Goal: Information Seeking & Learning: Learn about a topic

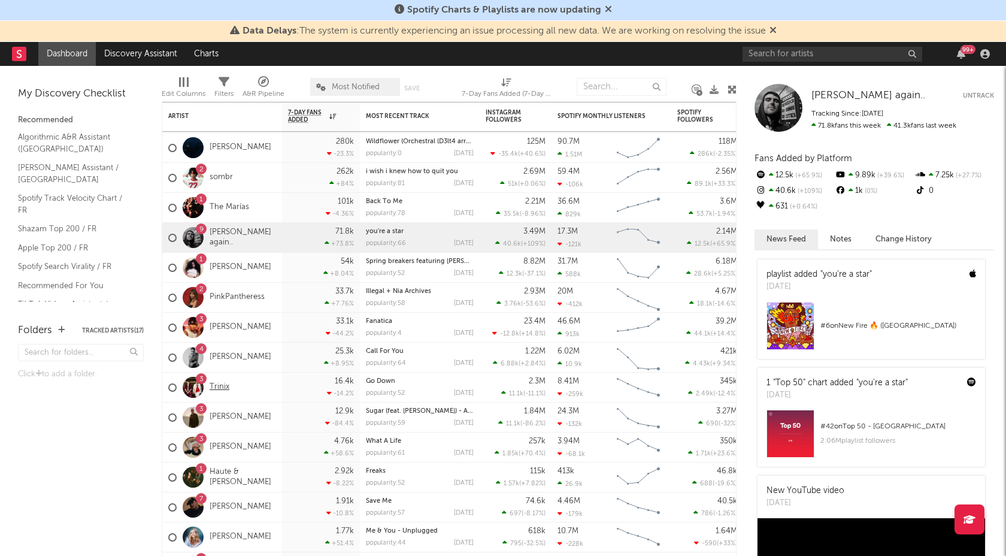
click at [221, 390] on link "Trinix" at bounding box center [220, 387] width 20 height 10
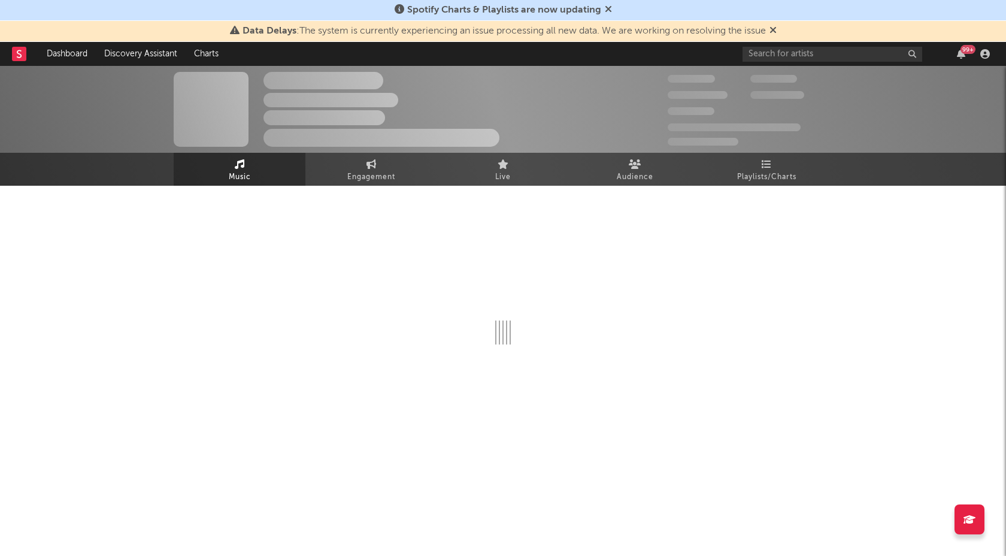
click at [767, 187] on div at bounding box center [503, 304] width 659 height 237
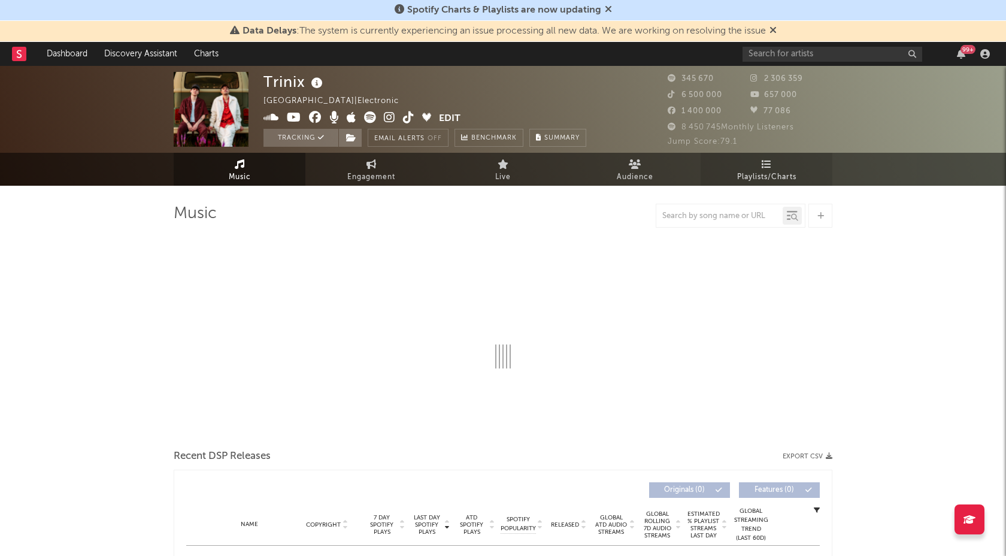
click at [763, 173] on span "Playlists/Charts" at bounding box center [766, 177] width 59 height 14
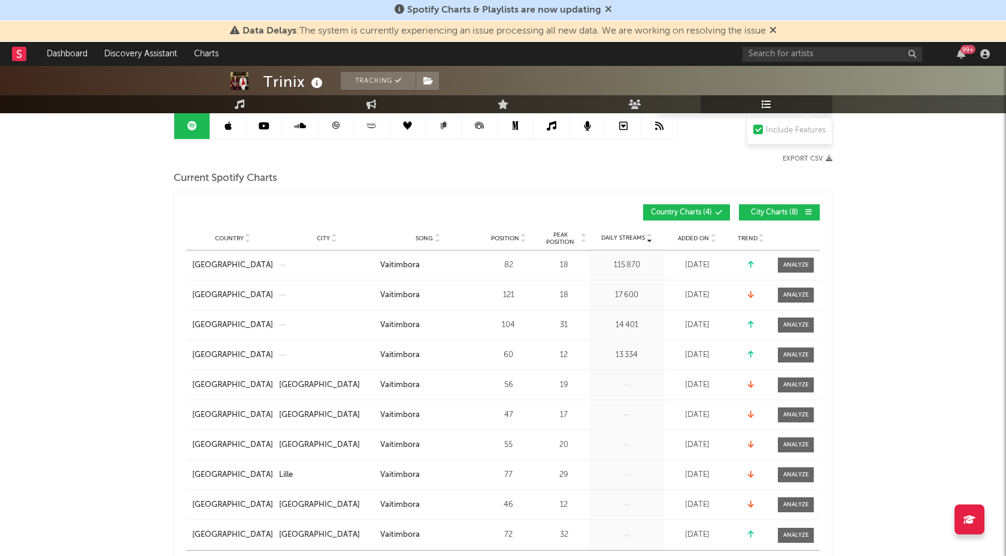
scroll to position [126, 0]
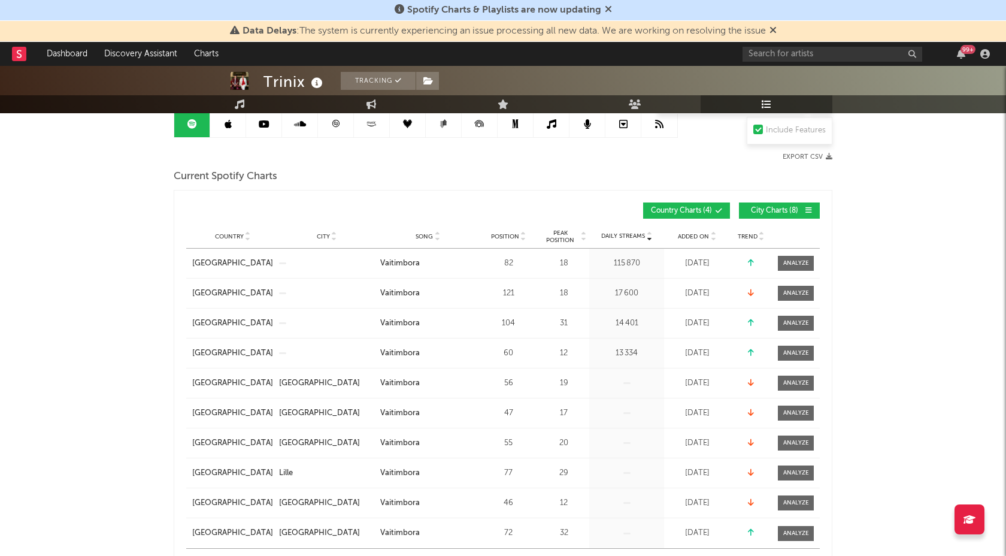
click at [773, 212] on span "City Charts ( 8 )" at bounding box center [774, 210] width 55 height 7
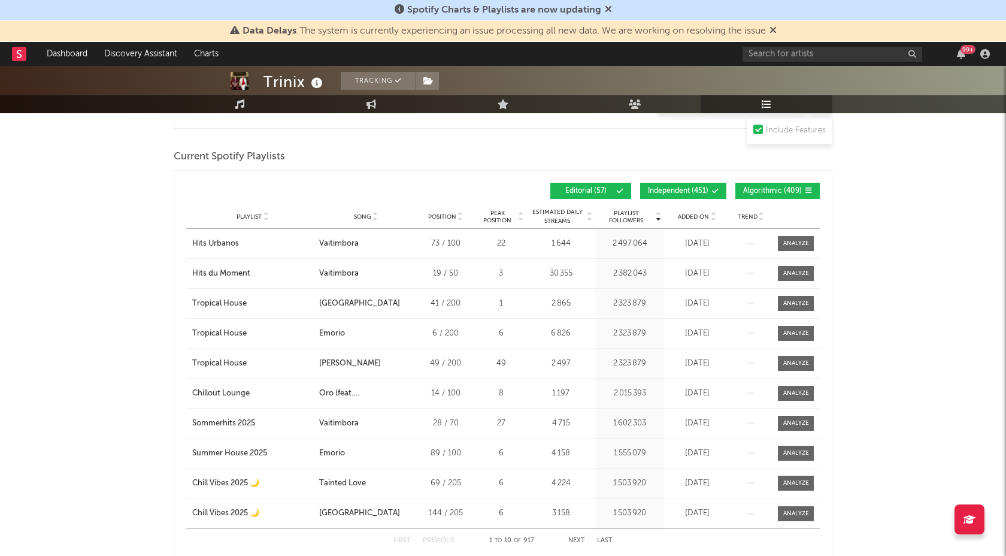
scroll to position [541, 0]
click at [357, 217] on span "Song" at bounding box center [362, 216] width 17 height 7
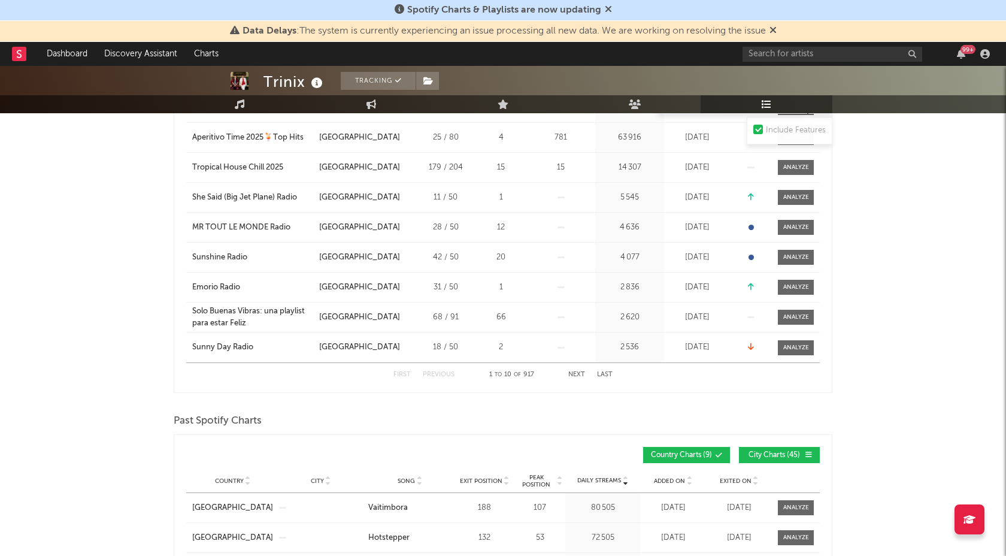
scroll to position [716, 0]
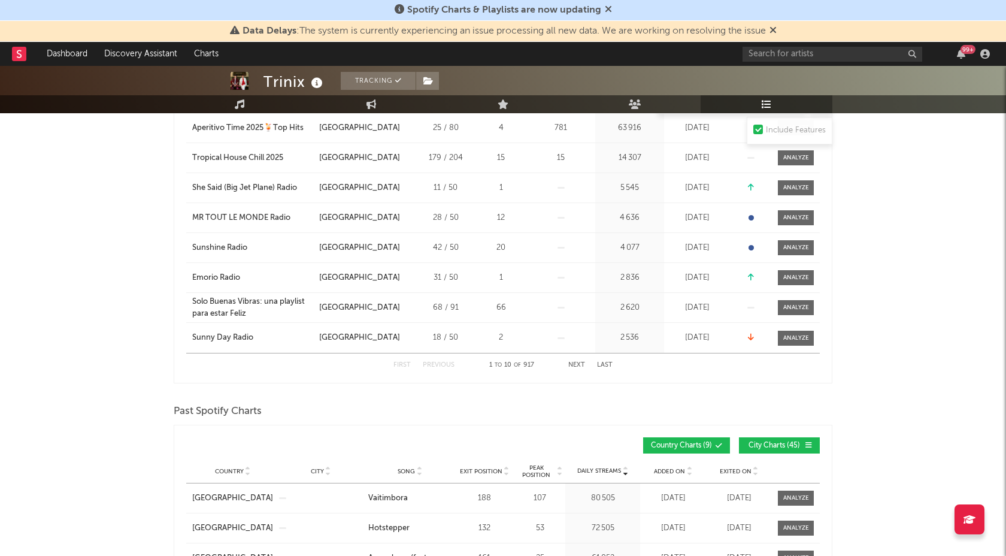
click at [577, 365] on button "Next" at bounding box center [576, 365] width 17 height 7
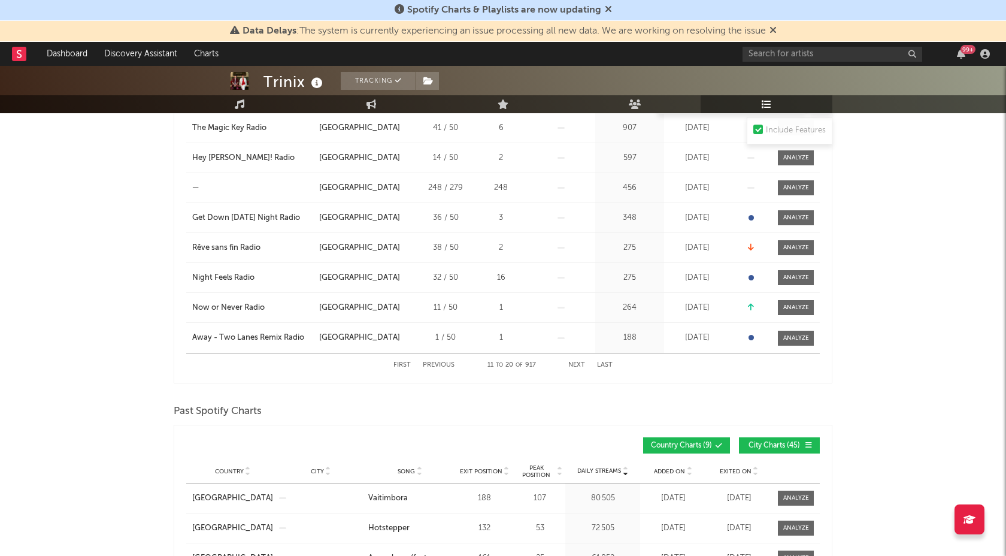
click at [577, 365] on button "Next" at bounding box center [576, 365] width 17 height 7
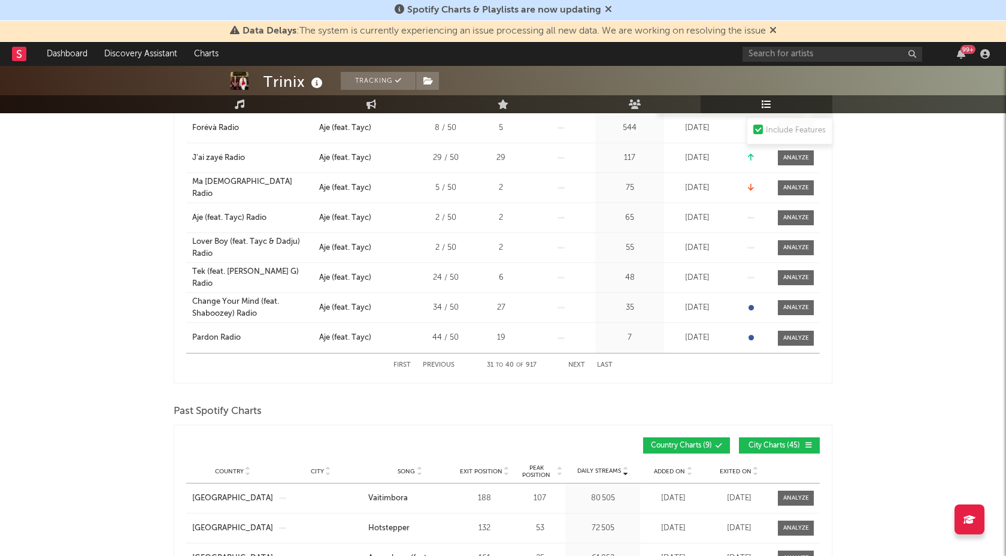
click at [577, 365] on button "Next" at bounding box center [576, 365] width 17 height 7
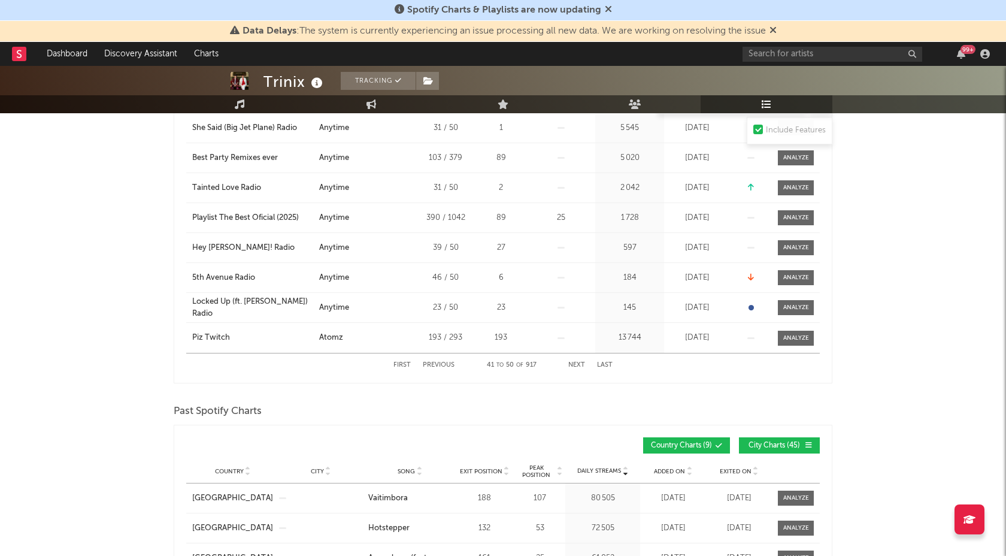
click at [577, 365] on button "Next" at bounding box center [576, 365] width 17 height 7
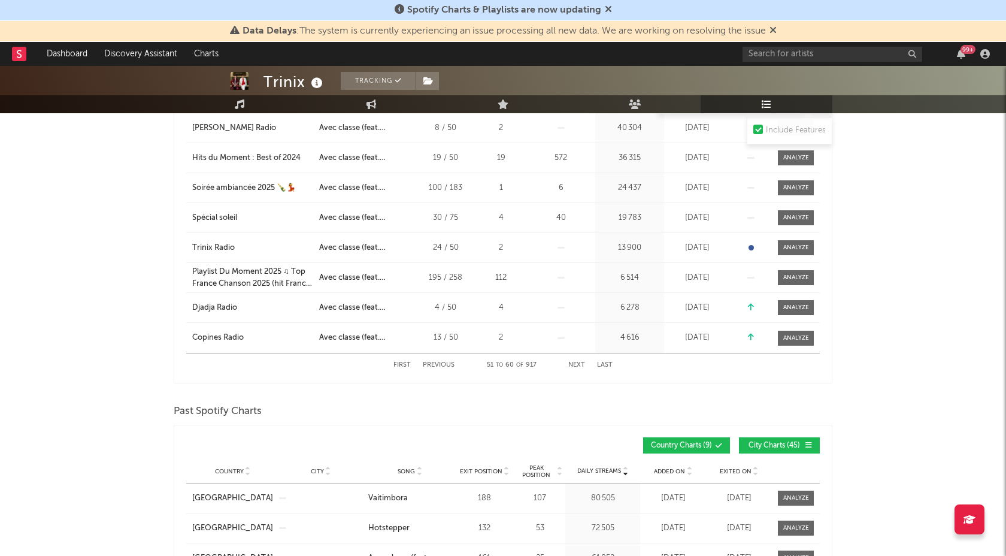
click at [577, 365] on button "Next" at bounding box center [576, 365] width 17 height 7
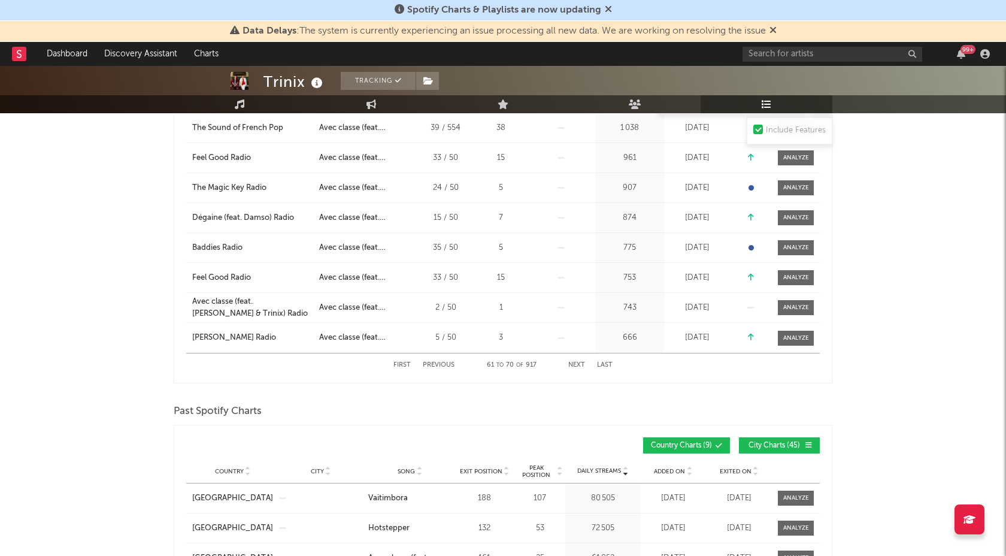
click at [577, 365] on button "Next" at bounding box center [576, 365] width 17 height 7
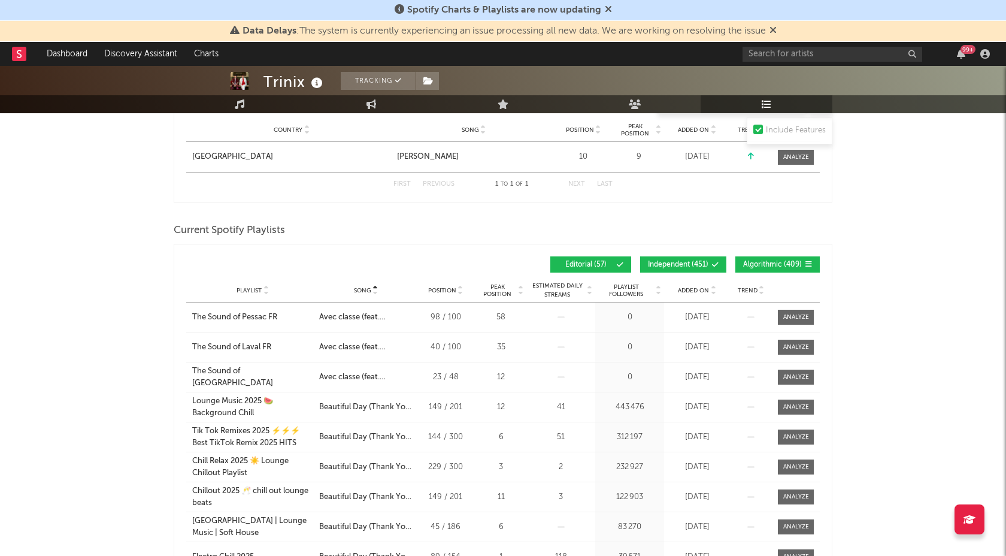
scroll to position [470, 0]
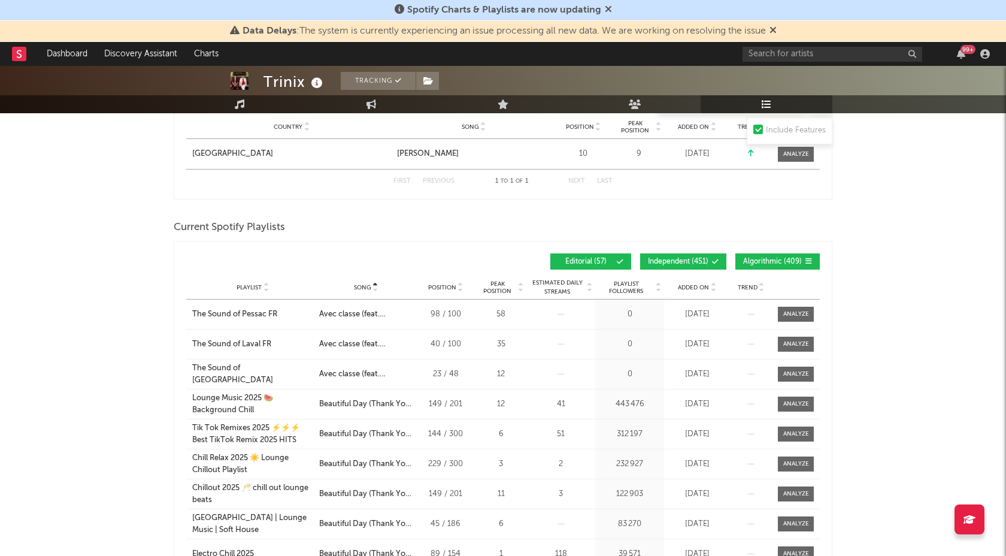
click at [691, 258] on span at bounding box center [691, 261] width 2 height 7
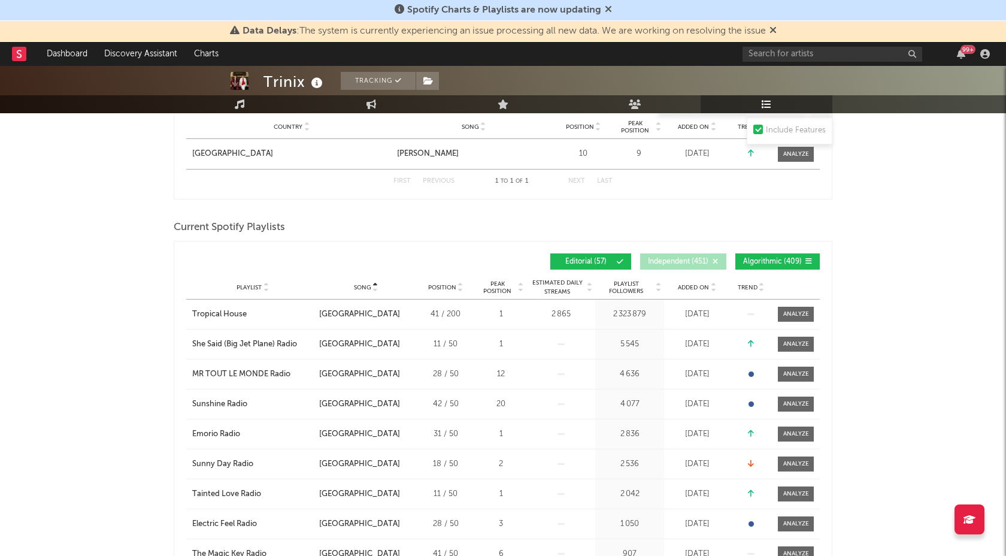
click at [762, 254] on button "Algorithmic ( 409 )" at bounding box center [777, 261] width 84 height 16
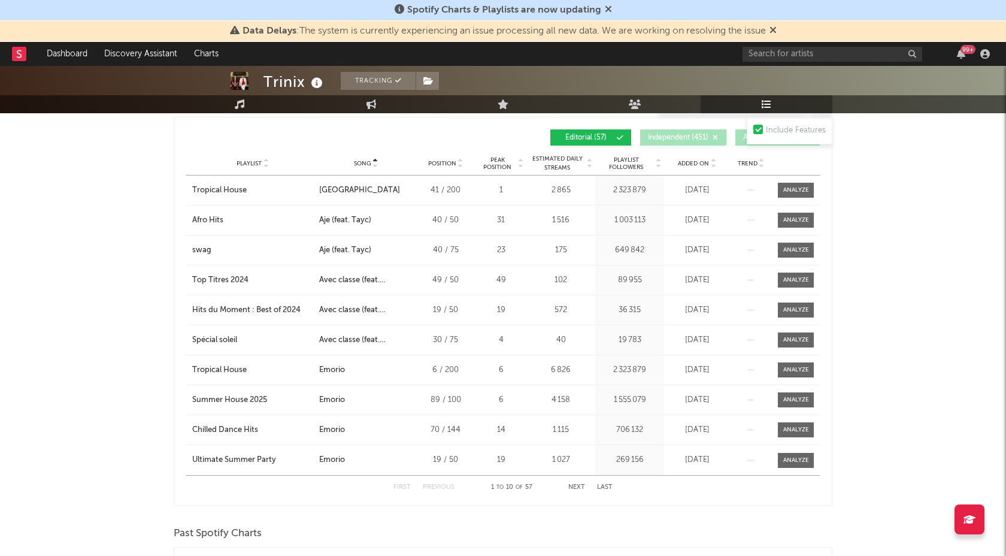
scroll to position [595, 0]
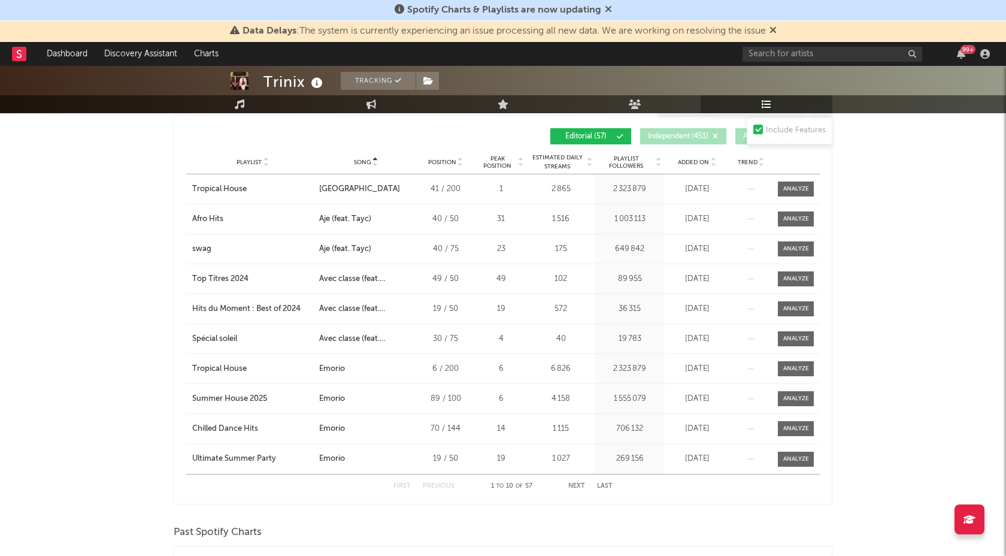
click at [573, 489] on button "Next" at bounding box center [576, 486] width 17 height 7
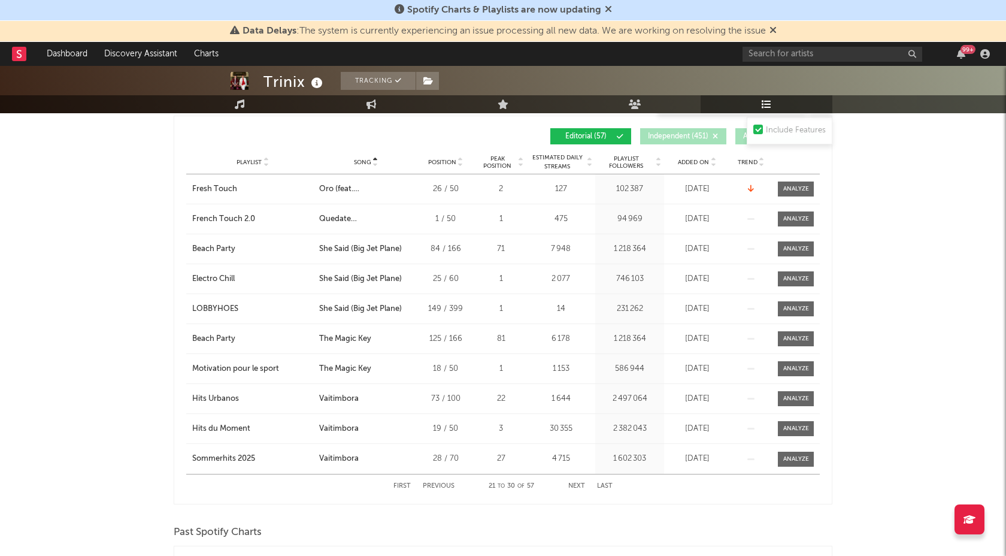
click at [436, 480] on div "First Previous 21 to 30 of 57 Next Last" at bounding box center [502, 485] width 219 height 23
click at [432, 486] on button "Previous" at bounding box center [439, 486] width 32 height 7
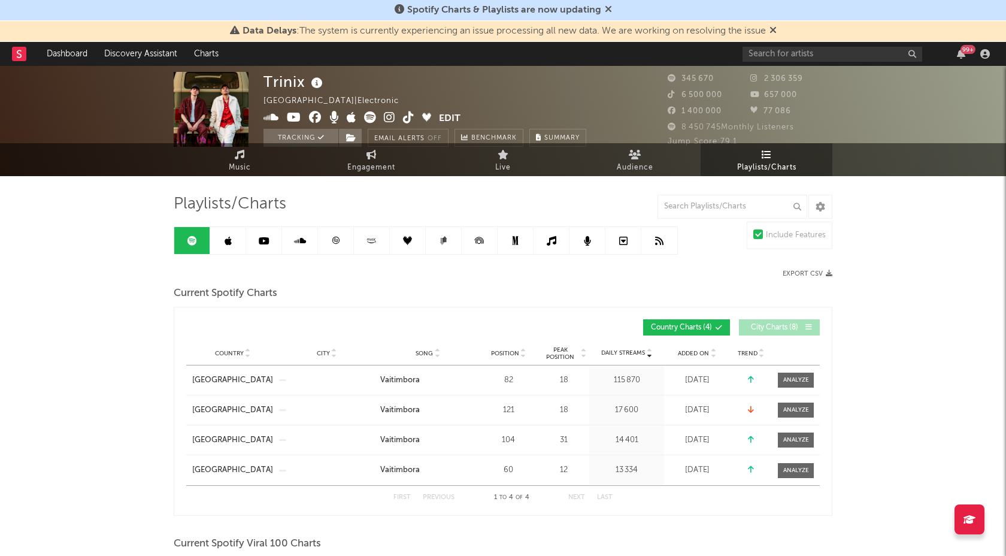
scroll to position [0, 0]
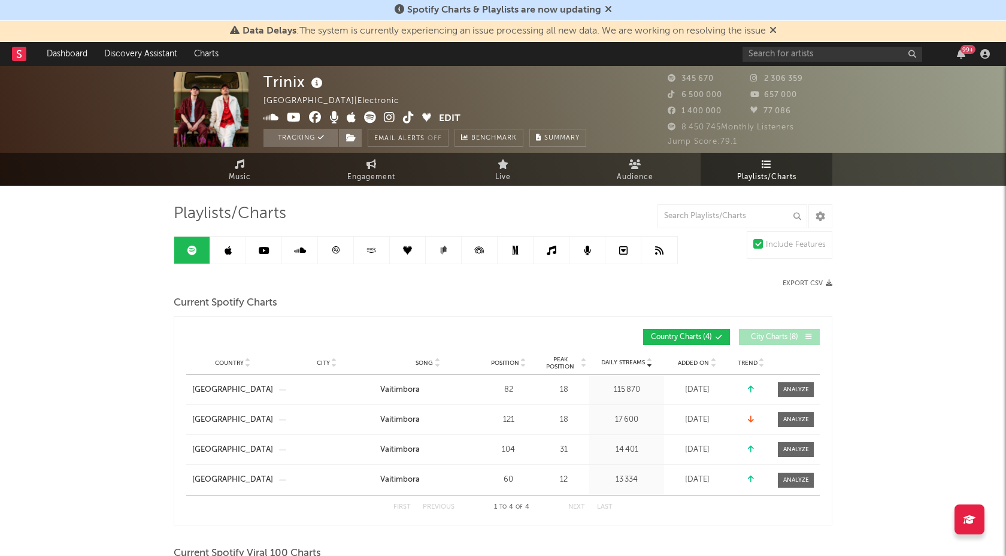
click at [239, 245] on link at bounding box center [228, 250] width 36 height 27
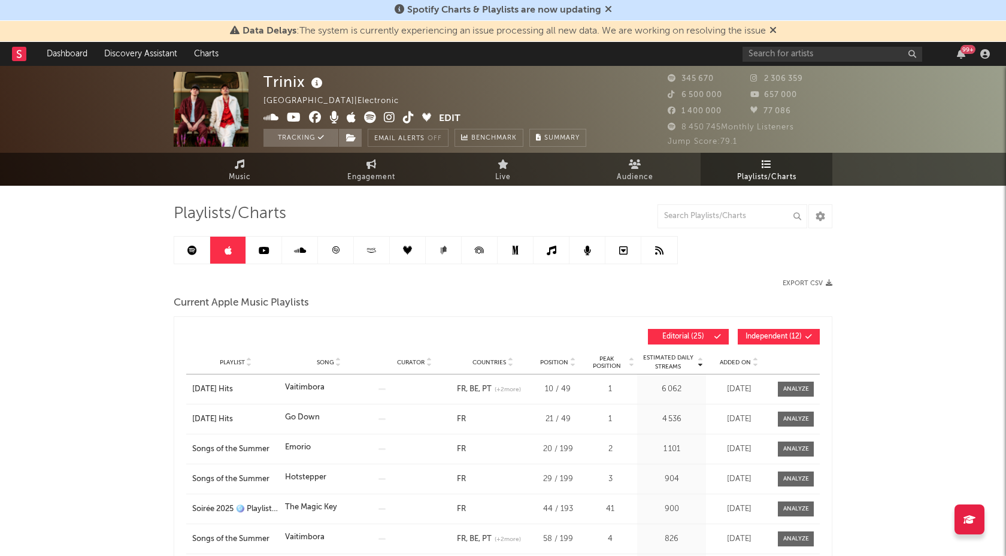
click at [768, 339] on span "Independent ( 12 )" at bounding box center [773, 336] width 56 height 7
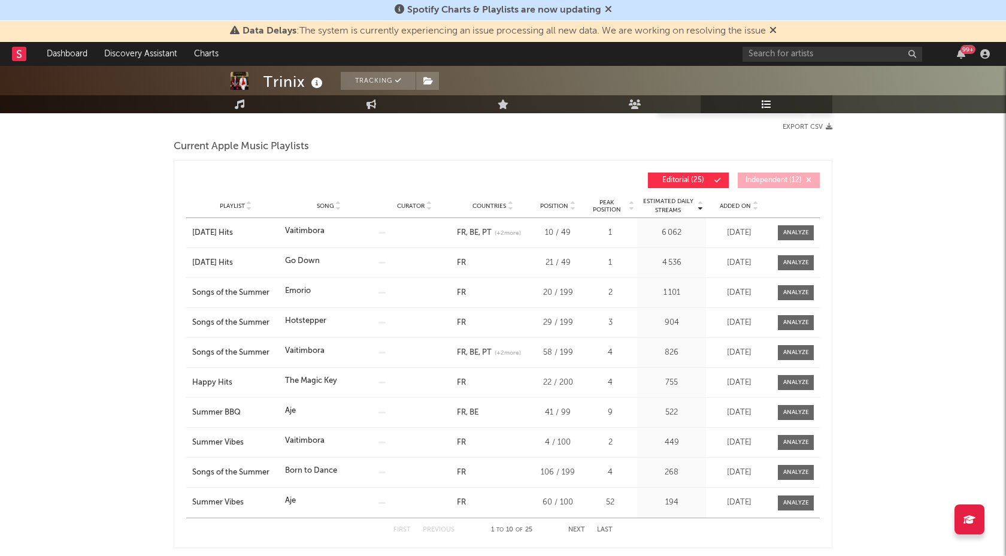
scroll to position [157, 0]
click at [324, 202] on span "Song" at bounding box center [325, 205] width 17 height 7
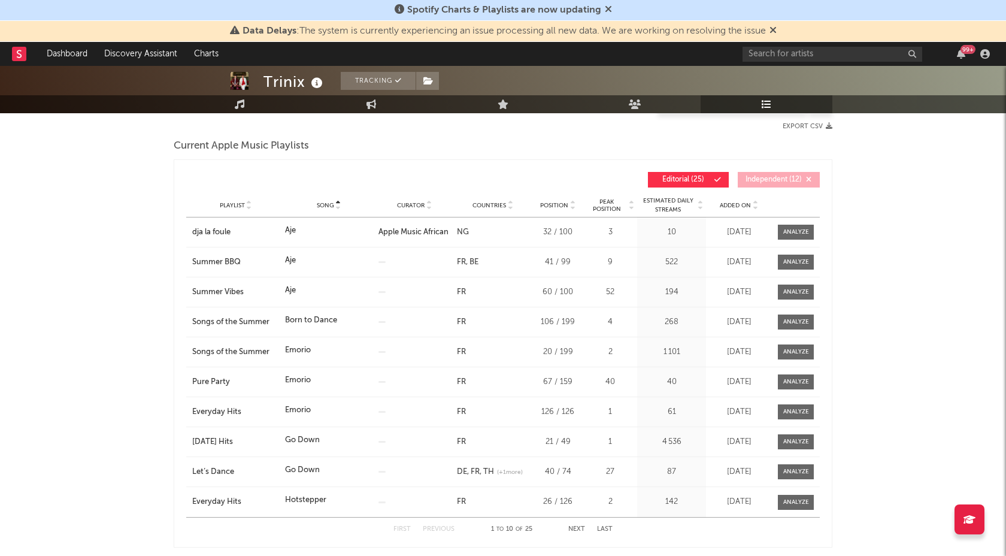
scroll to position [219, 0]
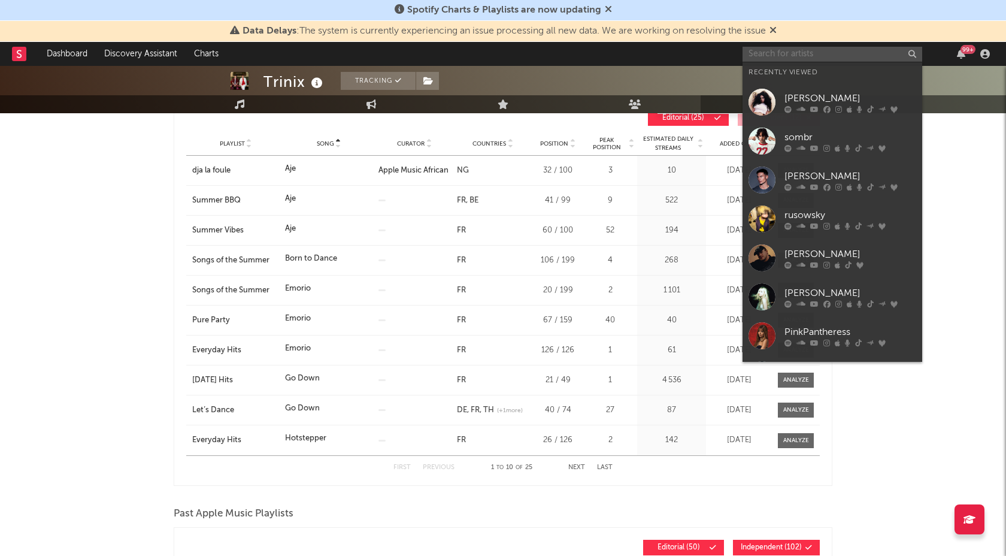
click at [832, 49] on input "text" at bounding box center [832, 54] width 180 height 15
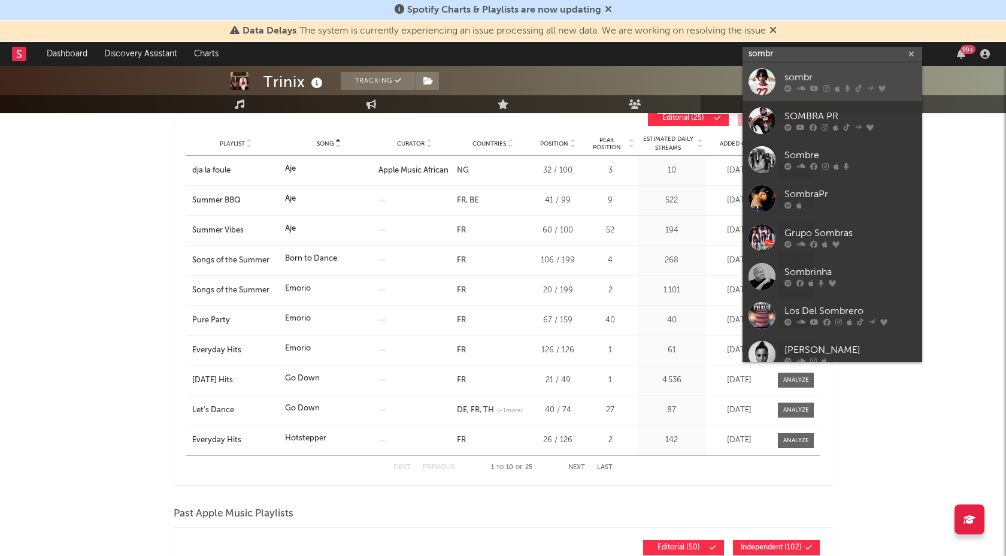
type input "sombr"
click at [810, 87] on icon at bounding box center [814, 88] width 8 height 7
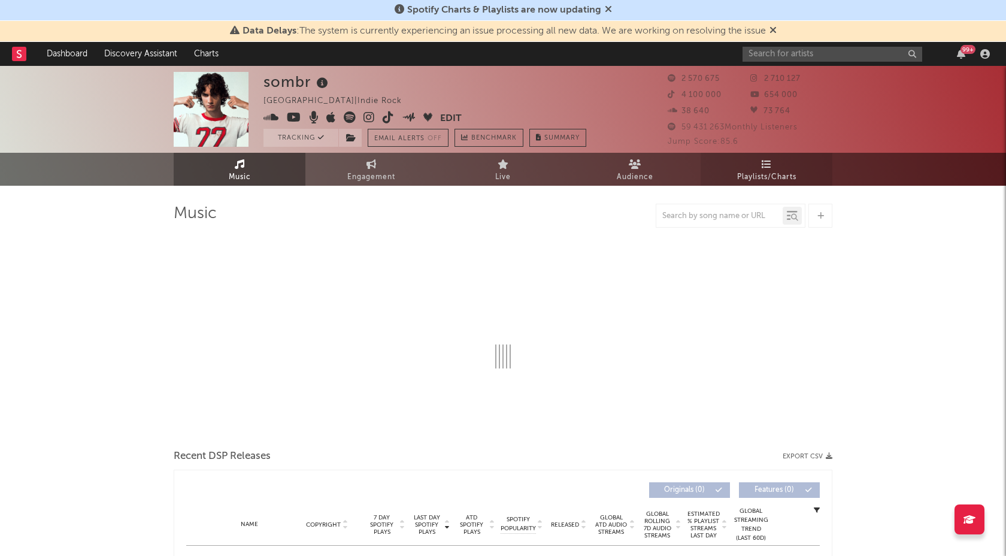
click at [748, 176] on span "Playlists/Charts" at bounding box center [766, 177] width 59 height 14
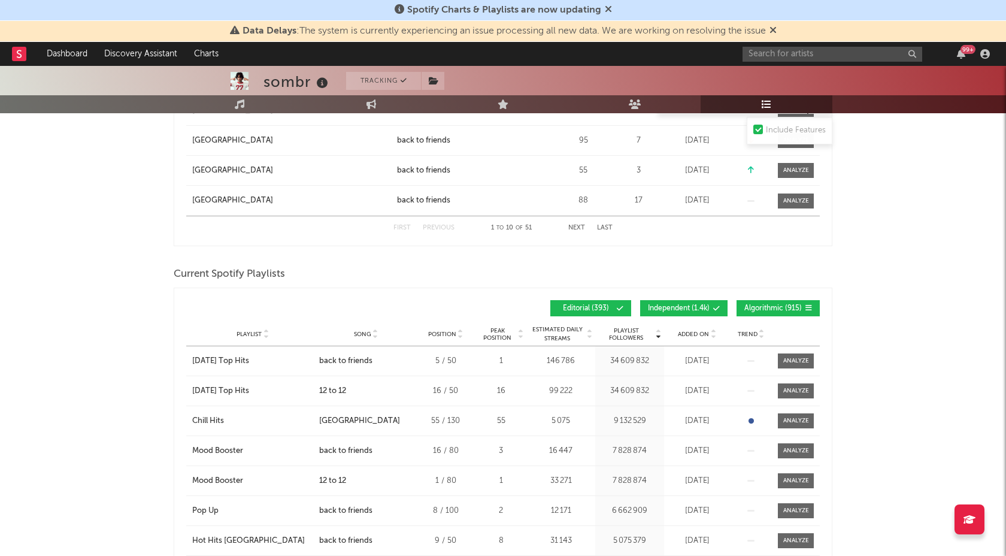
scroll to position [874, 0]
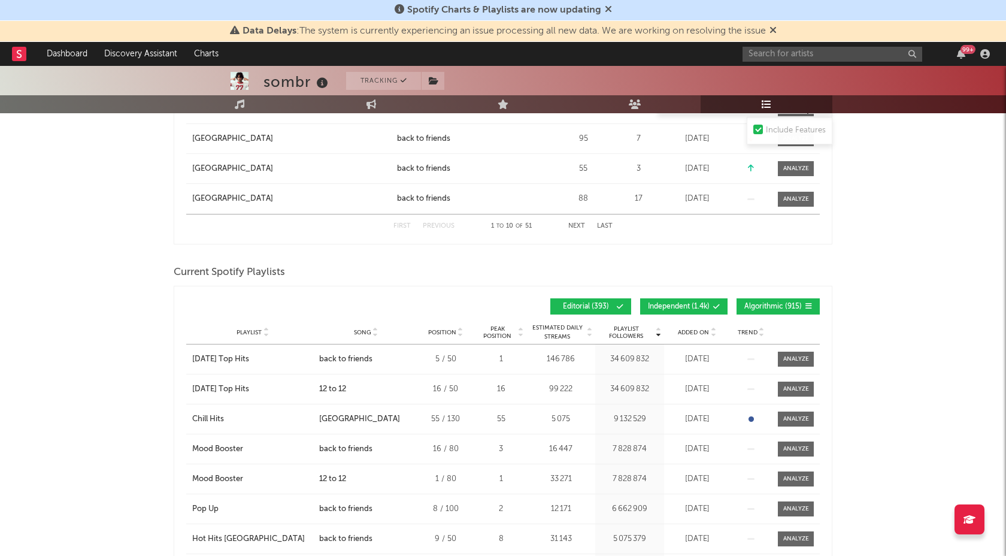
click at [677, 307] on span "Independent ( 1.4k )" at bounding box center [679, 306] width 62 height 7
click at [751, 306] on span "Algorithmic ( 915 )" at bounding box center [772, 306] width 57 height 7
click at [351, 328] on div "Song" at bounding box center [365, 332] width 93 height 9
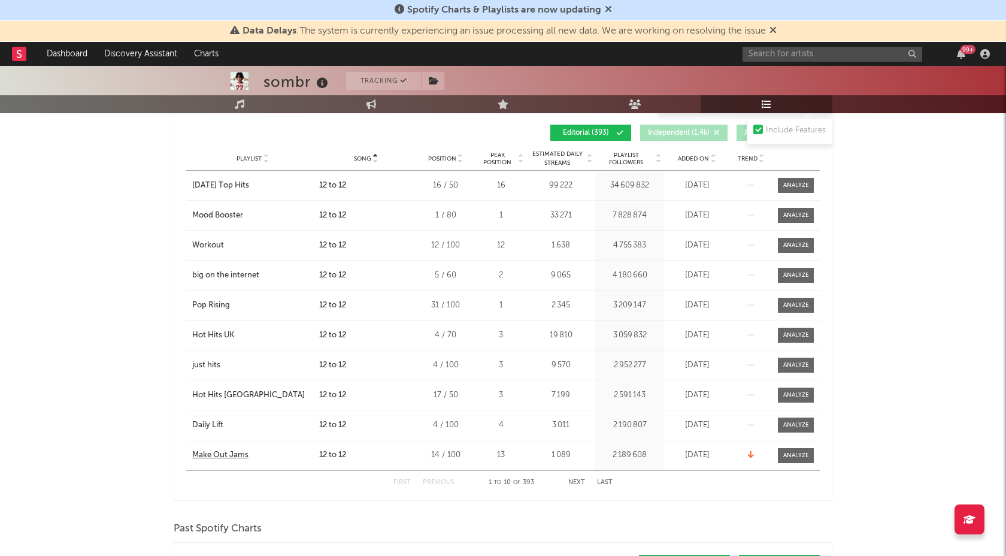
scroll to position [1051, 0]
